Goal: Complete application form: Complete application form

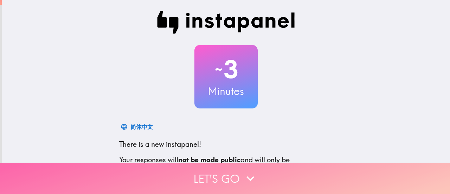
click at [210, 170] on button "Let's go" at bounding box center [225, 177] width 450 height 31
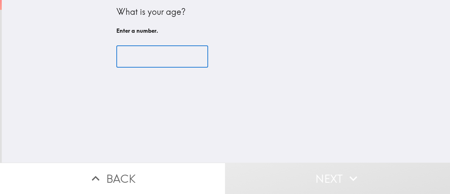
click at [133, 60] on input "number" at bounding box center [162, 57] width 92 height 22
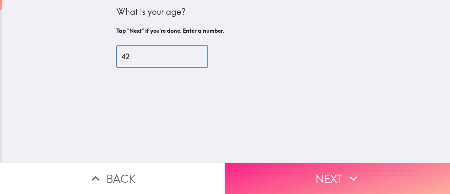
type input "42"
click at [317, 173] on button "Next" at bounding box center [337, 177] width 225 height 31
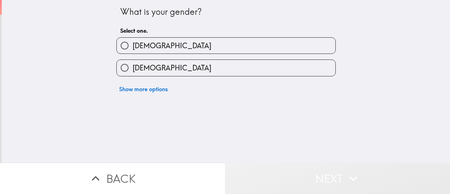
click at [348, 176] on icon "button" at bounding box center [352, 177] width 15 height 15
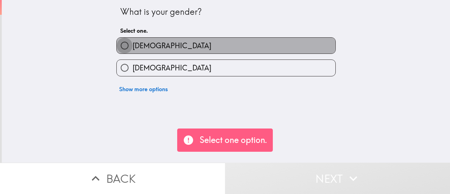
click at [121, 43] on input "[DEMOGRAPHIC_DATA]" at bounding box center [125, 46] width 16 height 16
radio input "true"
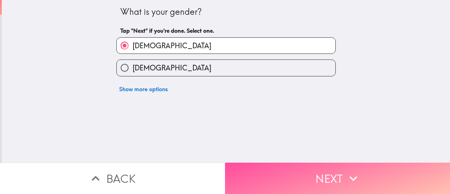
click at [333, 170] on button "Next" at bounding box center [337, 177] width 225 height 31
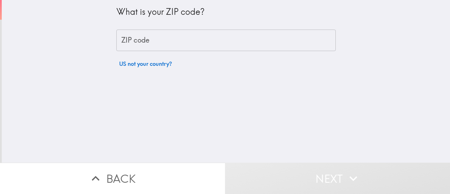
click at [129, 38] on input "ZIP code" at bounding box center [225, 41] width 219 height 22
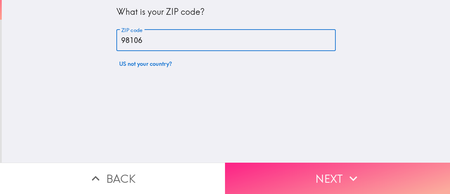
type input "98106"
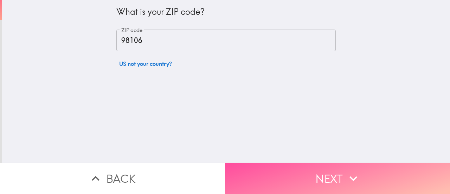
click at [332, 174] on button "Next" at bounding box center [337, 177] width 225 height 31
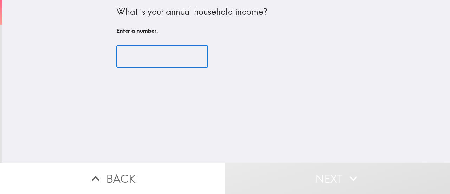
click at [134, 57] on input "number" at bounding box center [162, 57] width 92 height 22
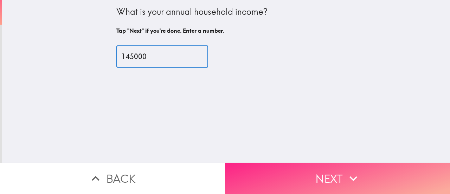
type input "145000"
click at [319, 175] on button "Next" at bounding box center [337, 177] width 225 height 31
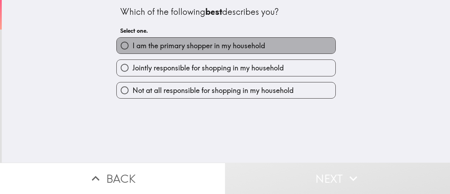
click at [153, 47] on span "I am the primary shopper in my household" at bounding box center [199, 46] width 133 height 10
click at [133, 47] on input "I am the primary shopper in my household" at bounding box center [125, 46] width 16 height 16
radio input "true"
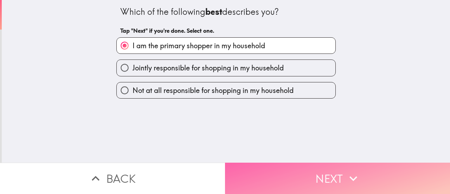
click at [334, 180] on button "Next" at bounding box center [337, 177] width 225 height 31
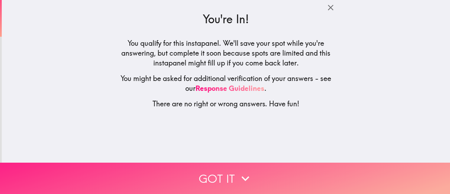
click at [238, 173] on icon "button" at bounding box center [245, 177] width 15 height 15
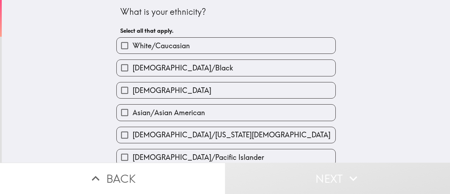
click at [135, 43] on span "White/Caucasian" at bounding box center [161, 46] width 57 height 10
click at [133, 43] on input "White/Caucasian" at bounding box center [125, 46] width 16 height 16
checkbox input "true"
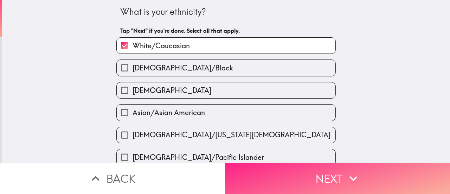
scroll to position [70, 0]
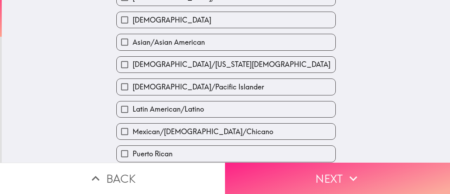
click at [338, 181] on button "Next" at bounding box center [337, 177] width 225 height 31
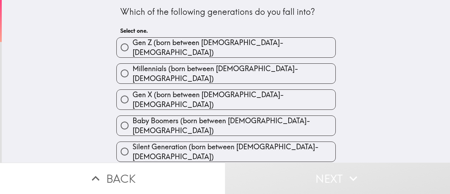
click at [193, 67] on span "Millennials (born between [DEMOGRAPHIC_DATA]-[DEMOGRAPHIC_DATA])" at bounding box center [234, 74] width 203 height 20
click at [133, 67] on input "Millennials (born between [DEMOGRAPHIC_DATA]-[DEMOGRAPHIC_DATA])" at bounding box center [125, 73] width 16 height 16
radio input "true"
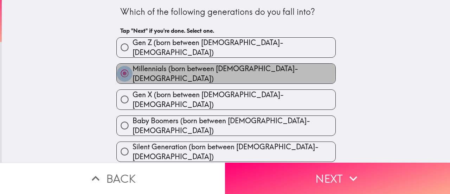
click at [119, 67] on input "Millennials (born between [DEMOGRAPHIC_DATA]-[DEMOGRAPHIC_DATA])" at bounding box center [125, 73] width 16 height 16
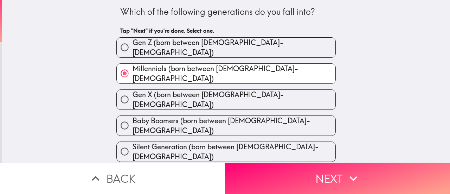
scroll to position [9, 0]
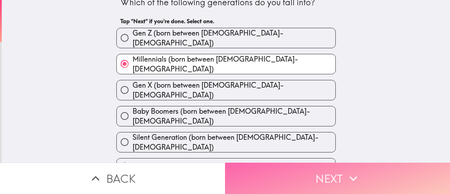
click at [332, 174] on button "Next" at bounding box center [337, 177] width 225 height 31
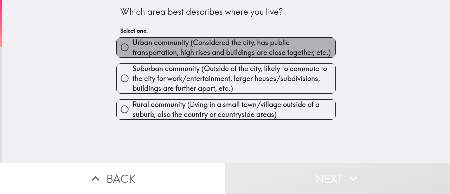
click at [151, 44] on span "Urban community (Considered the city, has public transportation, high rises and…" at bounding box center [234, 48] width 203 height 20
click at [133, 44] on input "Urban community (Considered the city, has public transportation, high rises and…" at bounding box center [125, 47] width 16 height 16
radio input "true"
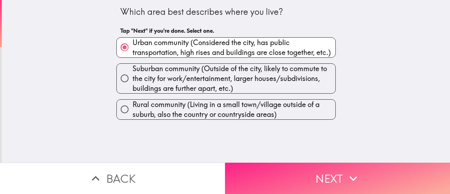
click at [330, 176] on button "Next" at bounding box center [337, 177] width 225 height 31
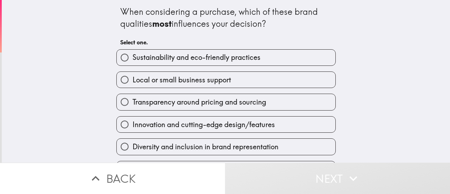
drag, startPoint x: 109, startPoint y: 9, endPoint x: 277, endPoint y: 25, distance: 169.1
click at [277, 25] on div "When considering a purchase, which of these brand qualities most influences you…" at bounding box center [226, 100] width 225 height 200
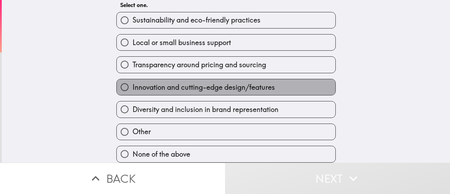
click at [219, 82] on span "Innovation and cutting-edge design/features" at bounding box center [204, 87] width 142 height 10
click at [133, 80] on input "Innovation and cutting-edge design/features" at bounding box center [125, 87] width 16 height 16
radio input "true"
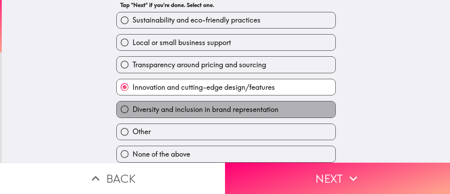
click at [220, 104] on span "Diversity and inclusion in brand representation" at bounding box center [206, 109] width 146 height 10
click at [133, 104] on input "Diversity and inclusion in brand representation" at bounding box center [125, 109] width 16 height 16
radio input "true"
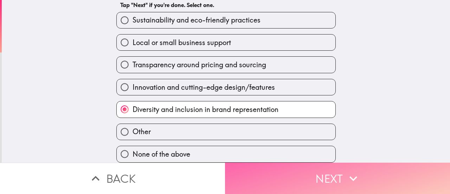
click at [340, 181] on button "Next" at bounding box center [337, 177] width 225 height 31
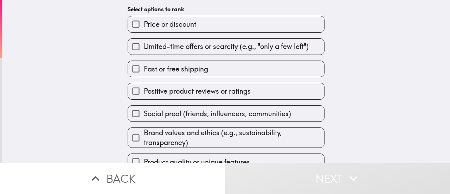
scroll to position [85, 0]
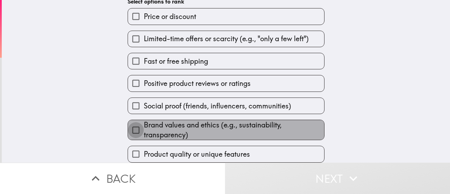
click at [129, 122] on input "Brand values and ethics (e.g., sustainability, transparency)" at bounding box center [136, 130] width 16 height 16
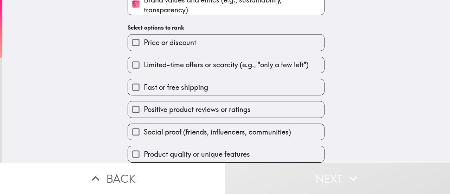
click at [129, 149] on input "Product quality or unique features" at bounding box center [136, 154] width 16 height 16
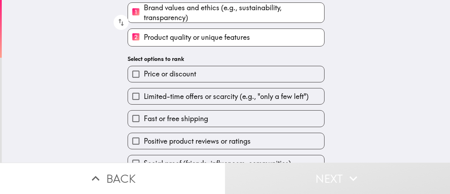
scroll to position [86, 0]
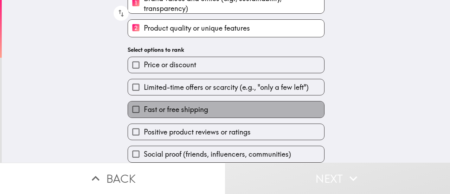
click at [152, 108] on span "Fast or free shipping" at bounding box center [176, 109] width 64 height 10
click at [144, 108] on input "Fast or free shipping" at bounding box center [136, 109] width 16 height 16
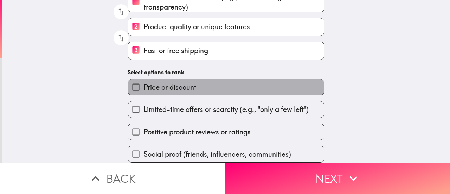
click at [161, 82] on span "Price or discount" at bounding box center [170, 87] width 52 height 10
click at [144, 80] on input "Price or discount" at bounding box center [136, 87] width 16 height 16
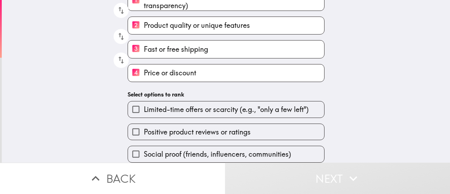
scroll to position [89, 0]
click at [253, 128] on label "Positive product reviews or ratings" at bounding box center [226, 132] width 196 height 16
click at [144, 128] on input "Positive product reviews or ratings" at bounding box center [136, 132] width 16 height 16
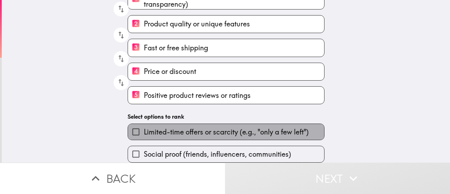
click at [228, 127] on span "Limited-time offers or scarcity (e.g., "only a few left")" at bounding box center [226, 132] width 165 height 10
click at [144, 127] on input "Limited-time offers or scarcity (e.g., "only a few left")" at bounding box center [136, 132] width 16 height 16
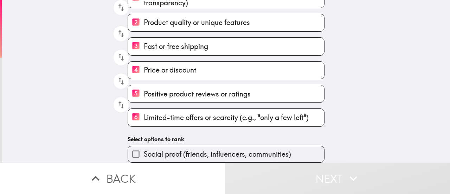
scroll to position [92, 0]
click at [177, 149] on span "Social proof (friends, influencers, communities)" at bounding box center [217, 154] width 147 height 10
click at [144, 148] on input "Social proof (friends, influencers, communities)" at bounding box center [136, 154] width 16 height 16
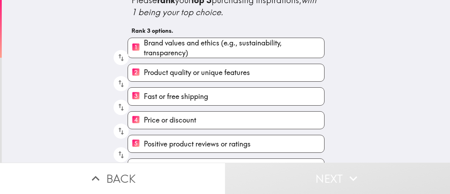
scroll to position [79, 0]
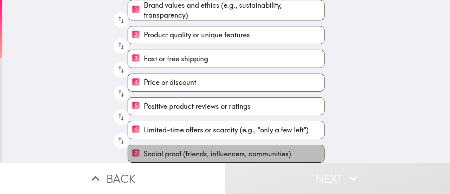
click at [166, 149] on span "Social proof (friends, influencers, communities)" at bounding box center [217, 154] width 147 height 10
click at [144, 145] on input "7 Social proof (friends, influencers, communities)" at bounding box center [136, 153] width 16 height 17
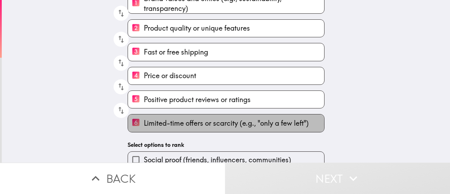
click at [162, 125] on span "Limited-time offers or scarcity (e.g., "only a few left")" at bounding box center [226, 123] width 165 height 10
click at [144, 125] on input "6 Limited-time offers or scarcity (e.g., "only a few left")" at bounding box center [136, 122] width 16 height 17
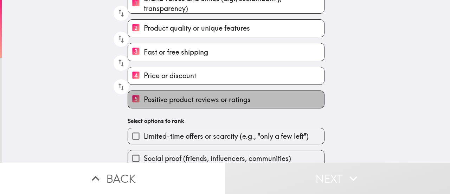
click at [162, 99] on span "Positive product reviews or ratings" at bounding box center [197, 100] width 107 height 10
click at [144, 99] on input "5 Positive product reviews or ratings" at bounding box center [136, 99] width 16 height 17
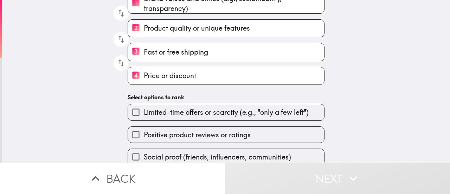
drag, startPoint x: 161, startPoint y: 79, endPoint x: 158, endPoint y: 48, distance: 31.4
click at [158, 48] on div "1 Brand values and ethics (e.g., sustainability, transparency) 2 Product qualit…" at bounding box center [223, 36] width 202 height 97
drag, startPoint x: 163, startPoint y: 47, endPoint x: 168, endPoint y: 92, distance: 45.3
click at [168, 92] on div "Which of the following factors most often inspires you to actually complete a p…" at bounding box center [226, 43] width 225 height 245
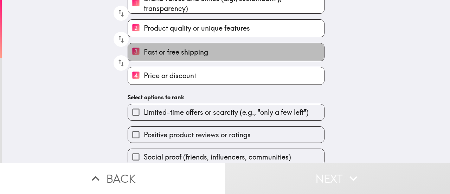
click at [146, 56] on span "Fast or free shipping" at bounding box center [176, 52] width 64 height 10
click at [144, 56] on input "3 Fast or free shipping" at bounding box center [136, 51] width 16 height 17
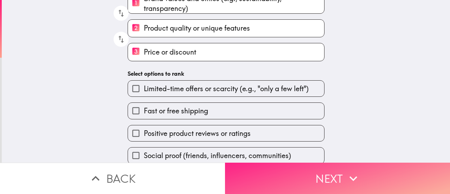
click at [330, 174] on button "Next" at bounding box center [337, 177] width 225 height 31
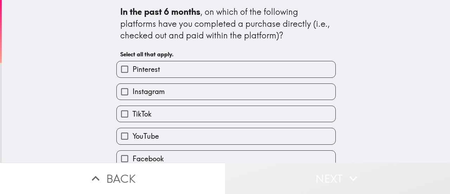
click at [331, 174] on button "Next" at bounding box center [337, 177] width 225 height 31
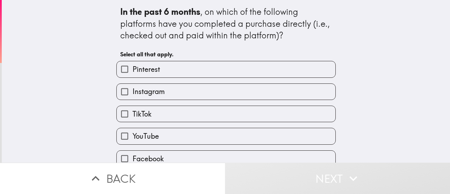
scroll to position [35, 0]
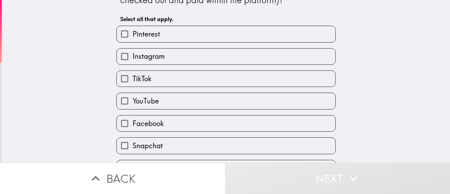
click at [158, 54] on span "Instagram" at bounding box center [149, 56] width 32 height 10
click at [133, 54] on input "Instagram" at bounding box center [125, 57] width 16 height 16
checkbox input "true"
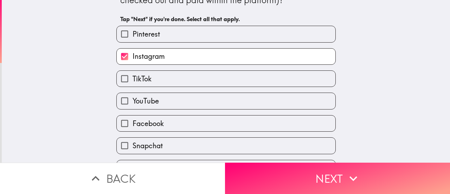
click at [161, 78] on label "TikTok" at bounding box center [226, 79] width 219 height 16
click at [133, 78] on input "TikTok" at bounding box center [125, 79] width 16 height 16
checkbox input "true"
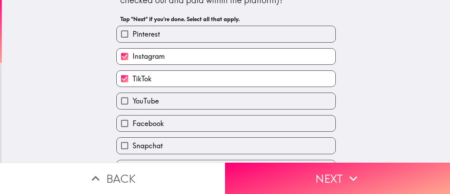
click at [168, 103] on label "YouTube" at bounding box center [226, 101] width 219 height 16
click at [133, 103] on input "YouTube" at bounding box center [125, 101] width 16 height 16
checkbox input "true"
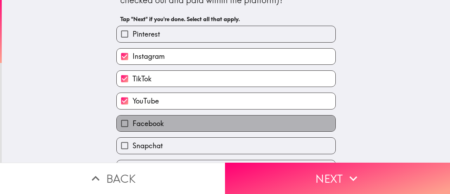
click at [169, 124] on label "Facebook" at bounding box center [226, 123] width 219 height 16
click at [133, 124] on input "Facebook" at bounding box center [125, 123] width 16 height 16
checkbox input "true"
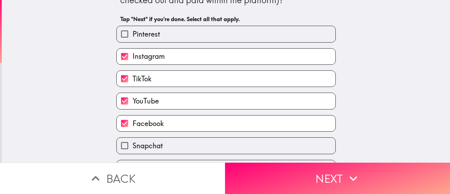
click at [169, 145] on label "Snapchat" at bounding box center [226, 145] width 219 height 16
click at [133, 145] on input "Snapchat" at bounding box center [125, 145] width 16 height 16
checkbox input "true"
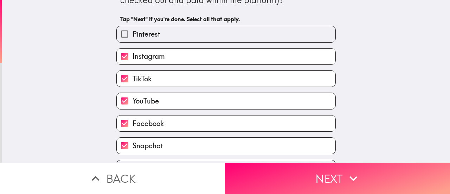
scroll to position [56, 0]
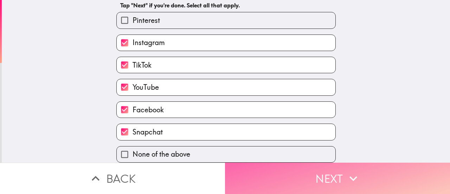
click at [351, 176] on icon "button" at bounding box center [353, 178] width 8 height 5
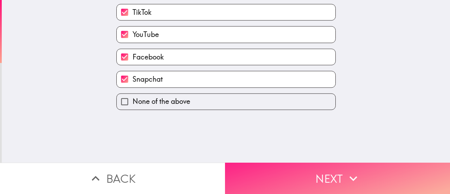
scroll to position [0, 0]
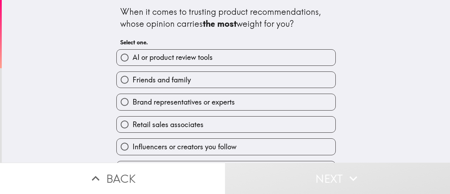
scroll to position [21, 0]
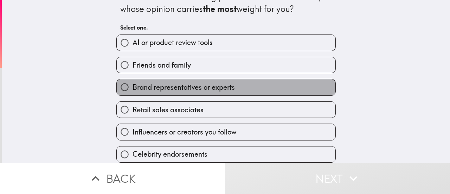
click at [190, 82] on span "Brand representatives or experts" at bounding box center [184, 87] width 102 height 10
click at [133, 80] on input "Brand representatives or experts" at bounding box center [125, 87] width 16 height 16
radio input "true"
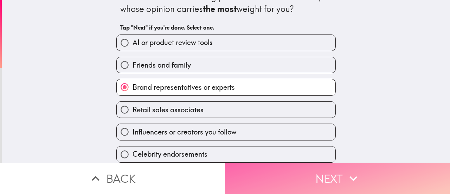
click at [315, 174] on button "Next" at bounding box center [337, 177] width 225 height 31
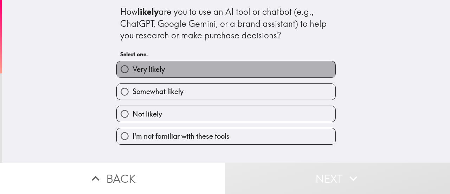
click at [180, 70] on label "Very likely" at bounding box center [226, 69] width 219 height 16
click at [133, 70] on input "Very likely" at bounding box center [125, 69] width 16 height 16
radio input "true"
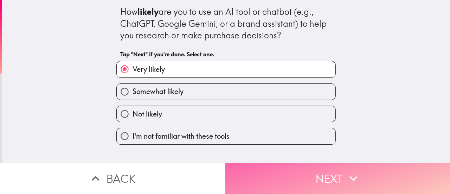
click at [317, 173] on button "Next" at bounding box center [337, 177] width 225 height 31
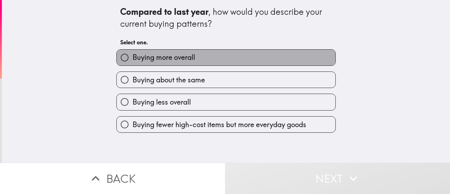
click at [185, 53] on span "Buying more overall" at bounding box center [164, 57] width 63 height 10
click at [133, 53] on input "Buying more overall" at bounding box center [125, 58] width 16 height 16
radio input "true"
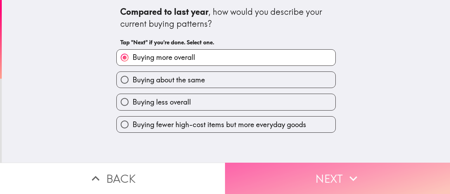
click at [327, 169] on button "Next" at bounding box center [337, 177] width 225 height 31
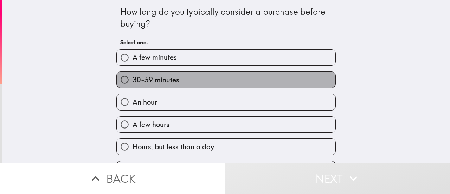
click at [209, 80] on label "30-59 minutes" at bounding box center [226, 80] width 219 height 16
click at [133, 80] on input "30-59 minutes" at bounding box center [125, 80] width 16 height 16
radio input "true"
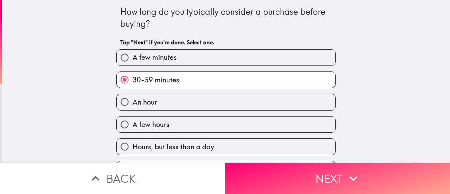
scroll to position [105, 0]
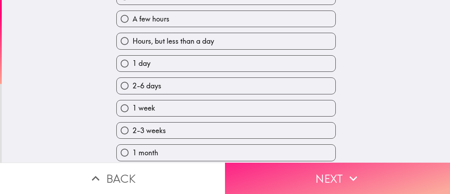
click at [315, 170] on button "Next" at bounding box center [337, 177] width 225 height 31
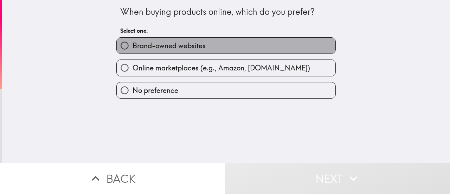
click at [176, 47] on span "Brand-owned websites" at bounding box center [169, 46] width 73 height 10
click at [133, 47] on input "Brand-owned websites" at bounding box center [125, 46] width 16 height 16
radio input "true"
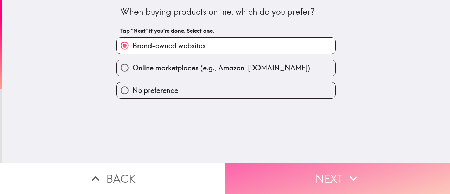
click at [323, 171] on button "Next" at bounding box center [337, 177] width 225 height 31
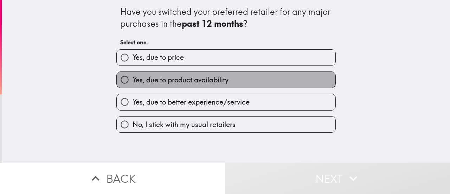
click at [182, 77] on span "Yes, due to product availability" at bounding box center [181, 80] width 96 height 10
click at [133, 77] on input "Yes, due to product availability" at bounding box center [125, 80] width 16 height 16
radio input "true"
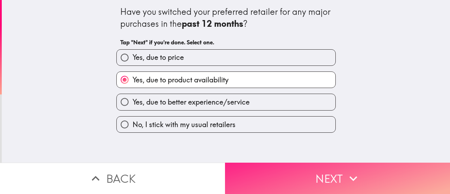
click at [328, 176] on button "Next" at bounding box center [337, 177] width 225 height 31
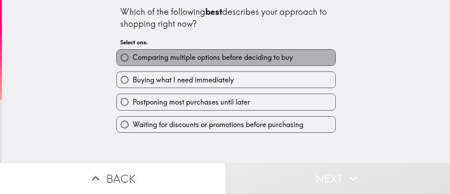
click at [166, 59] on span "Comparing multiple options before deciding to buy" at bounding box center [213, 57] width 160 height 10
click at [133, 59] on input "Comparing multiple options before deciding to buy" at bounding box center [125, 58] width 16 height 16
radio input "true"
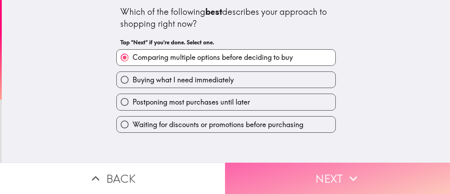
click at [317, 168] on button "Next" at bounding box center [337, 177] width 225 height 31
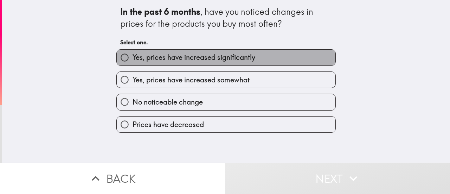
click at [175, 59] on span "Yes, prices have increased significantly" at bounding box center [194, 57] width 123 height 10
click at [133, 59] on input "Yes, prices have increased significantly" at bounding box center [125, 58] width 16 height 16
radio input "true"
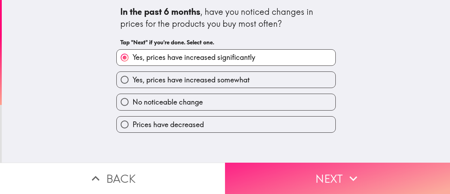
click at [313, 178] on button "Next" at bounding box center [337, 177] width 225 height 31
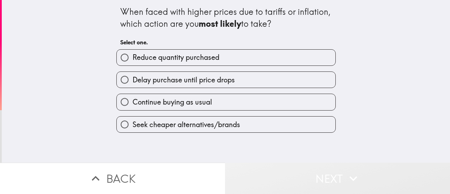
click at [331, 173] on button "Next" at bounding box center [337, 177] width 225 height 31
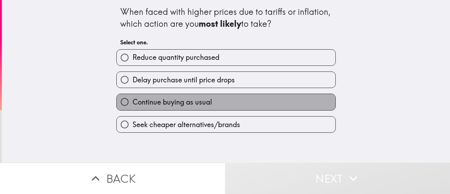
click at [218, 100] on label "Continue buying as usual" at bounding box center [226, 102] width 219 height 16
click at [133, 100] on input "Continue buying as usual" at bounding box center [125, 102] width 16 height 16
radio input "true"
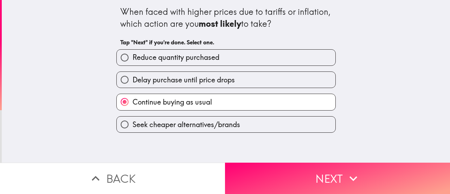
click at [220, 101] on label "Continue buying as usual" at bounding box center [226, 102] width 219 height 16
click at [133, 101] on input "Continue buying as usual" at bounding box center [125, 102] width 16 height 16
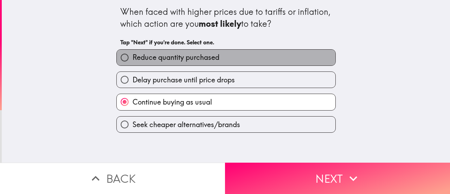
click at [178, 57] on span "Reduce quantity purchased" at bounding box center [176, 57] width 87 height 10
click at [133, 57] on input "Reduce quantity purchased" at bounding box center [125, 58] width 16 height 16
radio input "true"
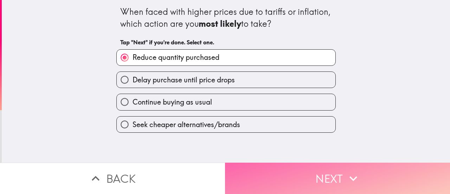
click at [307, 168] on button "Next" at bounding box center [337, 177] width 225 height 31
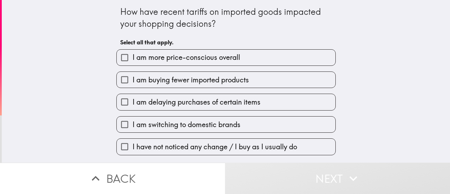
click at [188, 60] on span "I am more price-conscious overall" at bounding box center [187, 57] width 108 height 10
click at [133, 60] on input "I am more price-conscious overall" at bounding box center [125, 58] width 16 height 16
checkbox input "true"
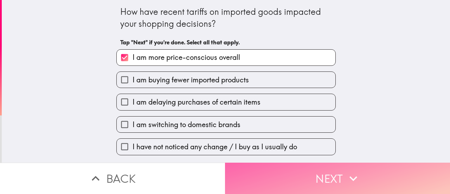
click at [320, 170] on button "Next" at bounding box center [337, 177] width 225 height 31
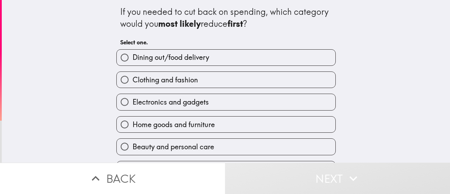
scroll to position [66, 0]
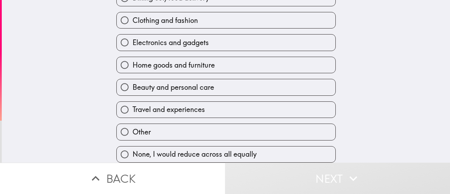
click at [171, 60] on span "Home goods and furniture" at bounding box center [174, 65] width 82 height 10
click at [133, 58] on input "Home goods and furniture" at bounding box center [125, 65] width 16 height 16
radio input "true"
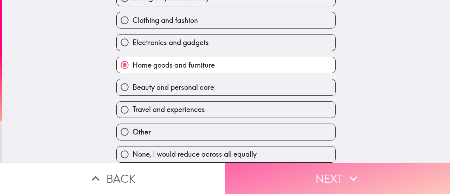
click at [318, 172] on button "Next" at bounding box center [337, 177] width 225 height 31
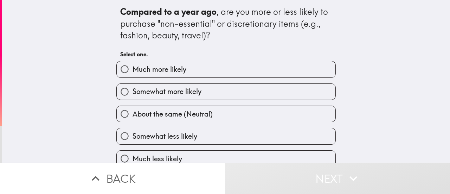
click at [177, 67] on span "Much more likely" at bounding box center [160, 69] width 54 height 10
click at [133, 67] on input "Much more likely" at bounding box center [125, 69] width 16 height 16
radio input "true"
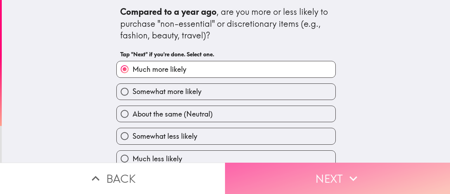
click at [337, 172] on button "Next" at bounding box center [337, 177] width 225 height 31
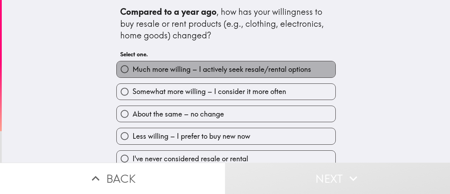
click at [185, 72] on span "Much more willing – I actively seek resale/rental options" at bounding box center [222, 69] width 179 height 10
click at [133, 72] on input "Much more willing – I actively seek resale/rental options" at bounding box center [125, 69] width 16 height 16
radio input "true"
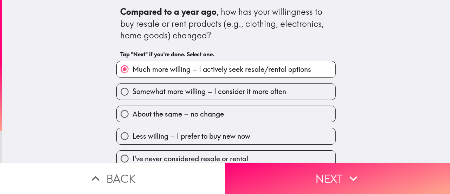
scroll to position [11, 0]
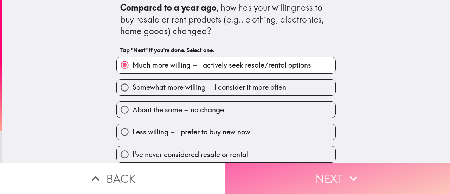
click at [330, 174] on button "Next" at bounding box center [337, 177] width 225 height 31
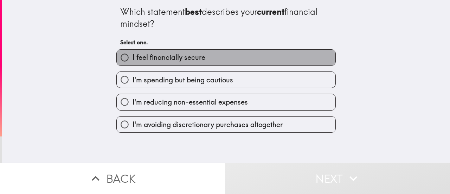
click at [180, 59] on span "I feel financially secure" at bounding box center [169, 57] width 73 height 10
click at [133, 59] on input "I feel financially secure" at bounding box center [125, 58] width 16 height 16
radio input "true"
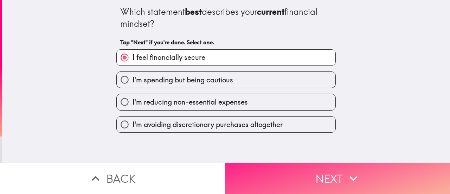
click at [330, 171] on button "Next" at bounding box center [337, 177] width 225 height 31
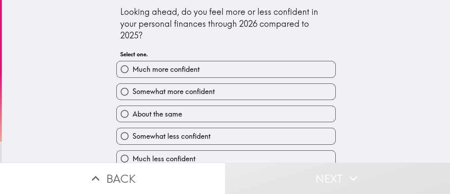
click at [194, 72] on span "Much more confident" at bounding box center [166, 69] width 67 height 10
click at [133, 72] on input "Much more confident" at bounding box center [125, 69] width 16 height 16
radio input "true"
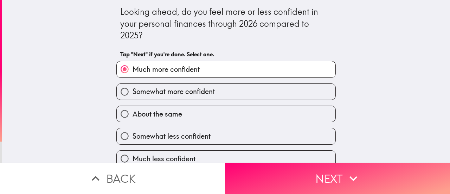
scroll to position [11, 0]
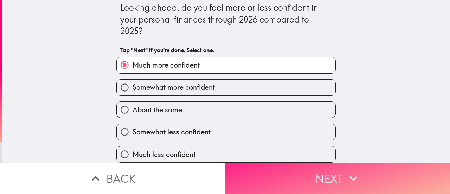
click at [345, 174] on icon "button" at bounding box center [352, 177] width 15 height 15
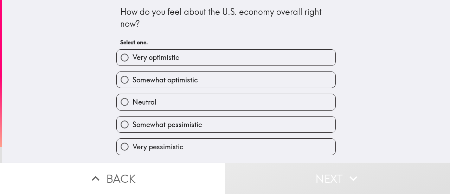
click at [173, 59] on span "Very optimistic" at bounding box center [156, 57] width 47 height 10
click at [133, 59] on input "Very optimistic" at bounding box center [125, 58] width 16 height 16
radio input "true"
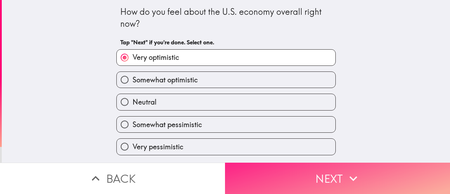
click at [327, 174] on button "Next" at bounding box center [337, 177] width 225 height 31
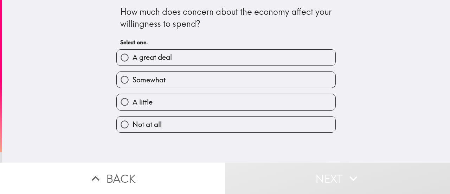
click at [173, 58] on label "A great deal" at bounding box center [226, 58] width 219 height 16
click at [133, 58] on input "A great deal" at bounding box center [125, 58] width 16 height 16
radio input "true"
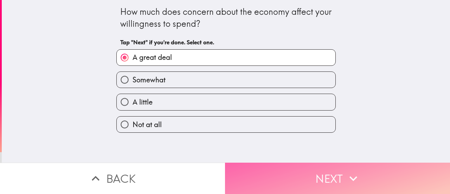
click at [323, 173] on button "Next" at bounding box center [337, 177] width 225 height 31
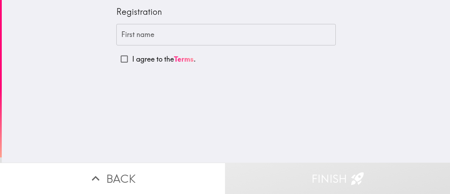
drag, startPoint x: 105, startPoint y: 7, endPoint x: 161, endPoint y: 14, distance: 56.3
click at [161, 14] on div "Registration First name First name I agree to the Terms ." at bounding box center [226, 81] width 448 height 162
click at [116, 59] on input "I agree to the Terms ." at bounding box center [124, 59] width 16 height 16
click at [183, 110] on div "Registration First name First name I agree to the Terms ." at bounding box center [226, 81] width 448 height 162
click at [118, 80] on div "Registration First name First name I agree to the Terms ." at bounding box center [226, 81] width 448 height 162
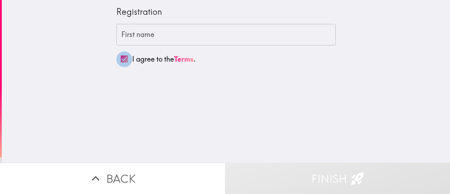
click at [118, 59] on input "I agree to the Terms ." at bounding box center [124, 59] width 16 height 16
checkbox input "false"
click at [118, 35] on input "First name" at bounding box center [225, 35] width 219 height 22
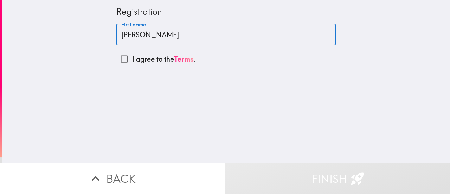
type input "[PERSON_NAME]"
click at [118, 58] on input "I agree to the Terms ." at bounding box center [124, 59] width 16 height 16
checkbox input "true"
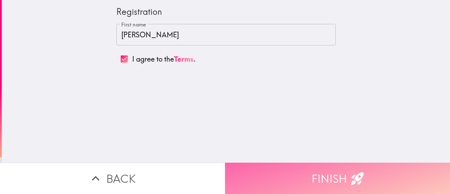
click at [321, 179] on button "Finish" at bounding box center [337, 177] width 225 height 31
